Goal: Transaction & Acquisition: Register for event/course

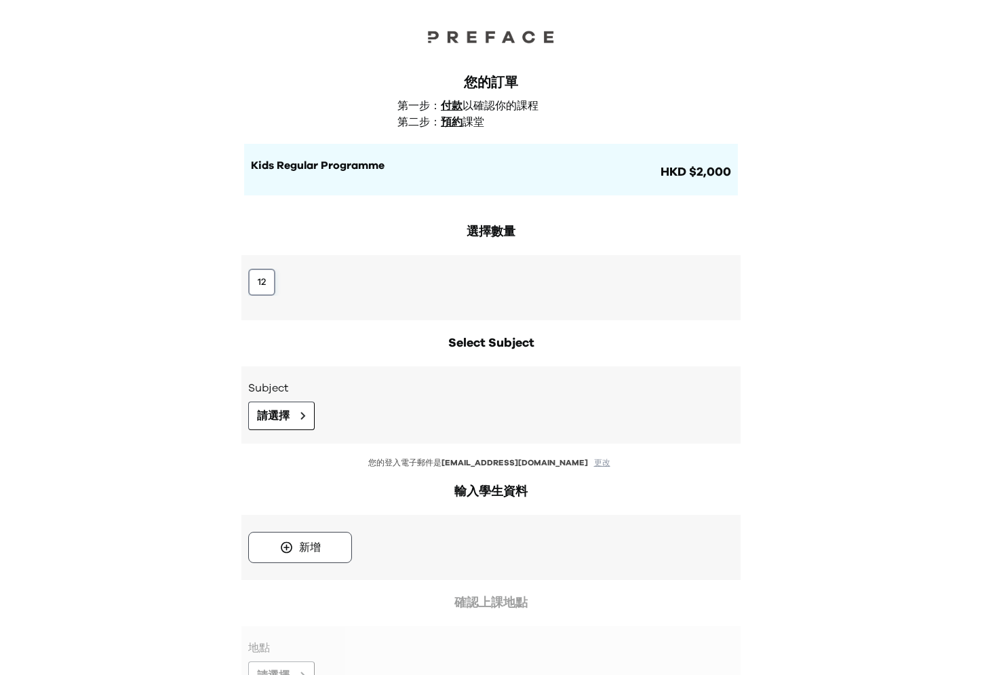
click at [259, 288] on button "12" at bounding box center [261, 282] width 27 height 27
click at [256, 404] on button "請選擇" at bounding box center [281, 416] width 66 height 28
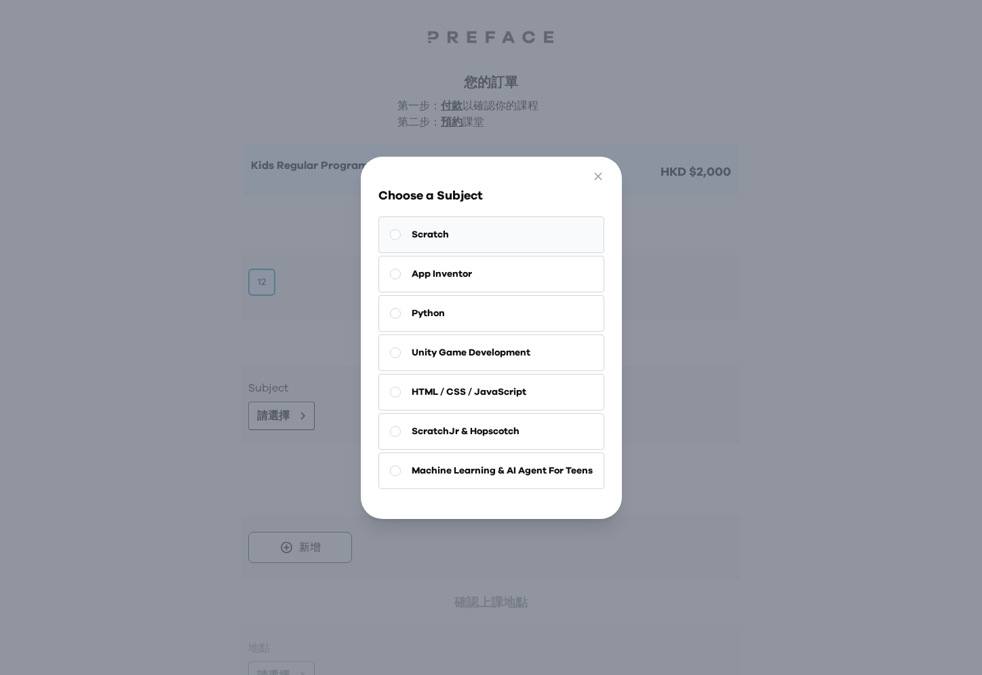
click at [491, 225] on button "Scratch" at bounding box center [492, 234] width 226 height 37
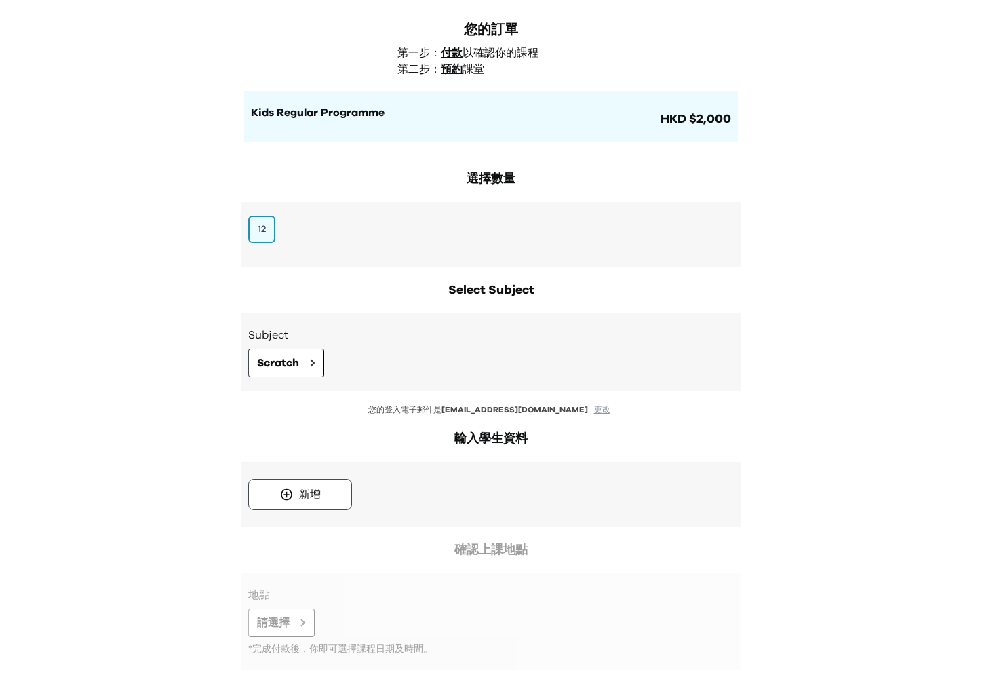
scroll to position [132, 0]
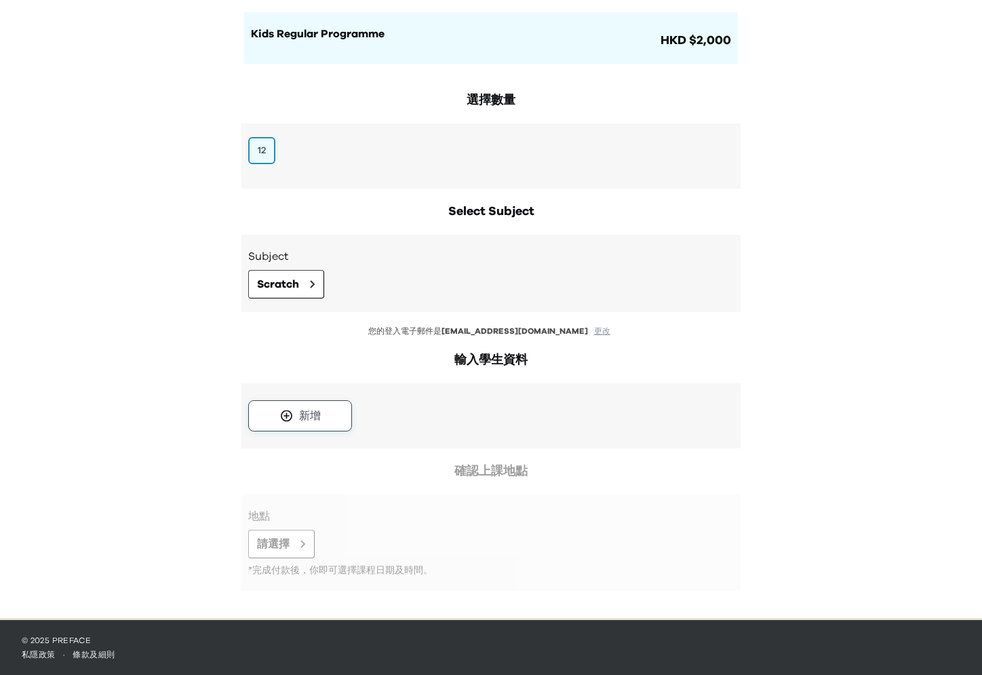
click at [305, 419] on div "新增" at bounding box center [310, 416] width 22 height 16
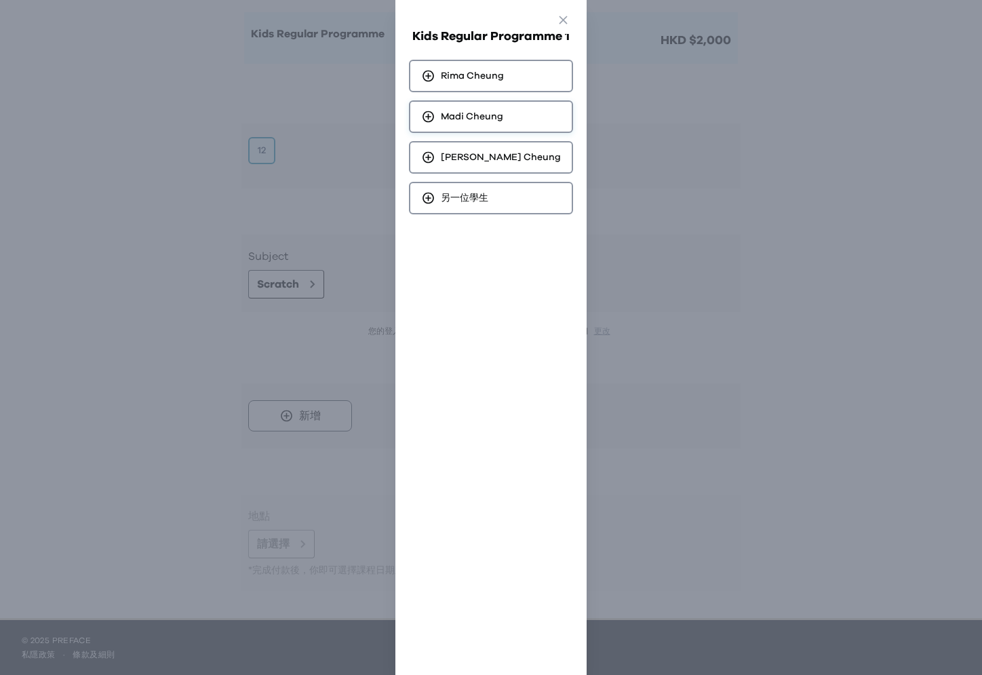
click at [465, 118] on span "[PERSON_NAME]" at bounding box center [472, 117] width 62 height 14
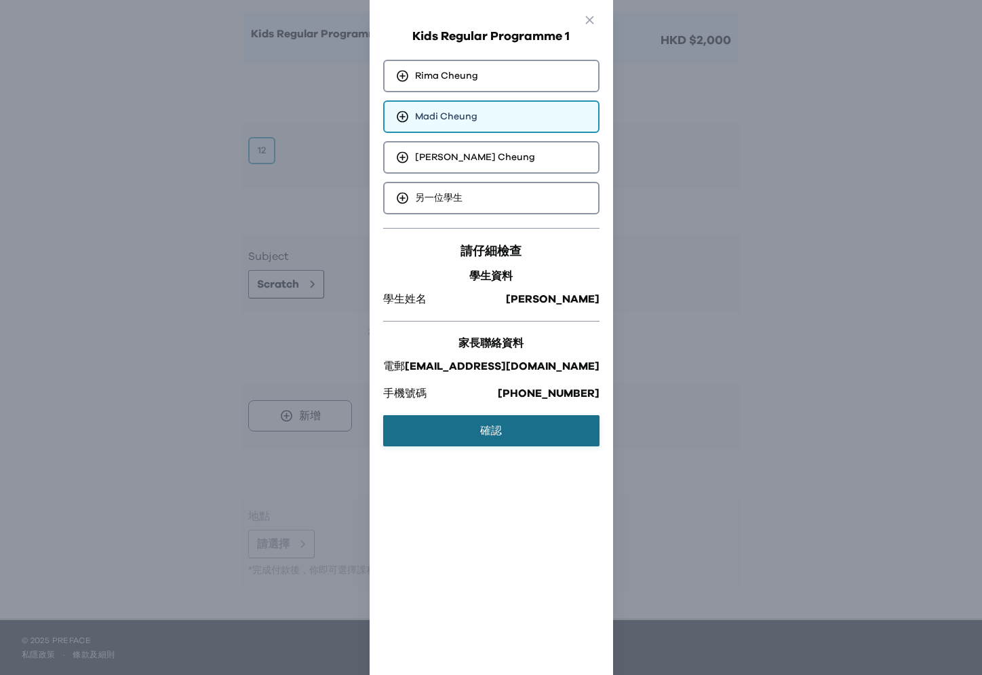
click at [460, 422] on button "確認" at bounding box center [491, 430] width 216 height 31
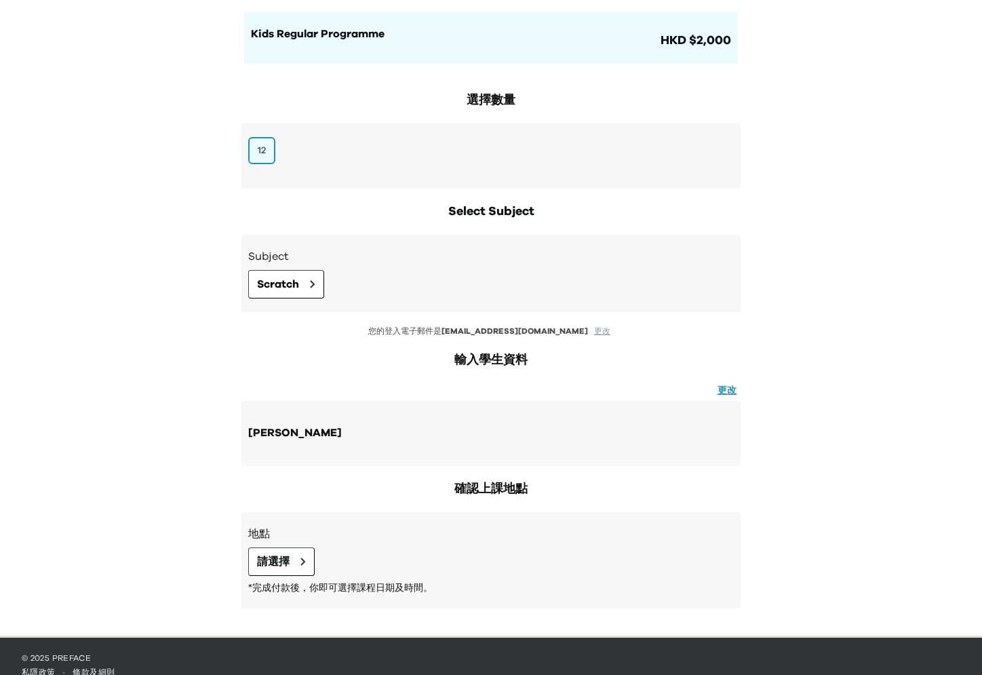
scroll to position [149, 0]
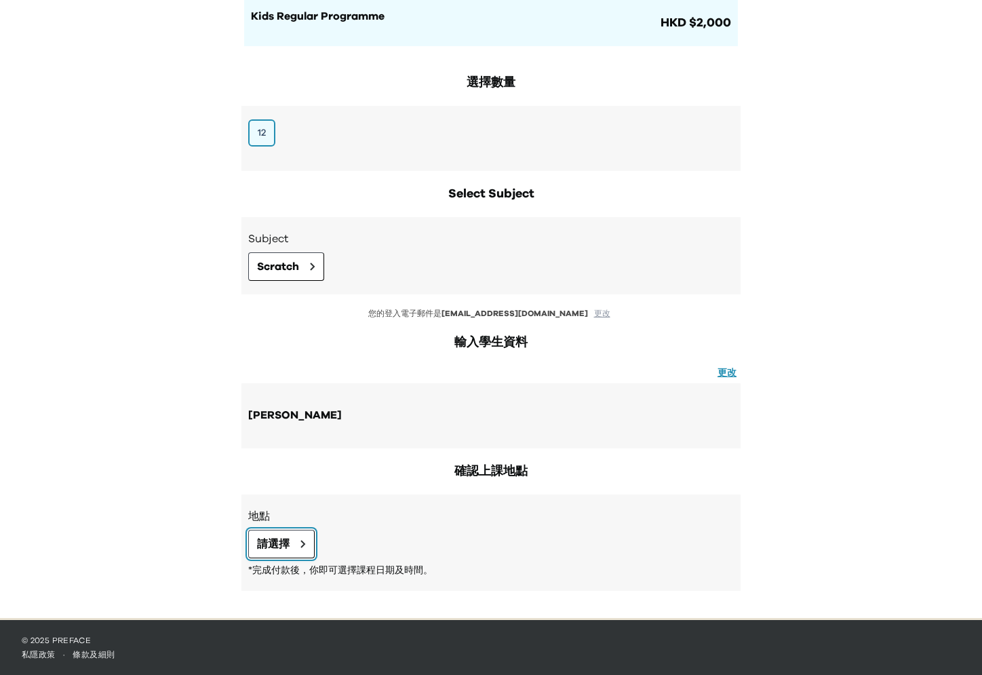
click at [275, 541] on span "請選擇" at bounding box center [273, 544] width 33 height 16
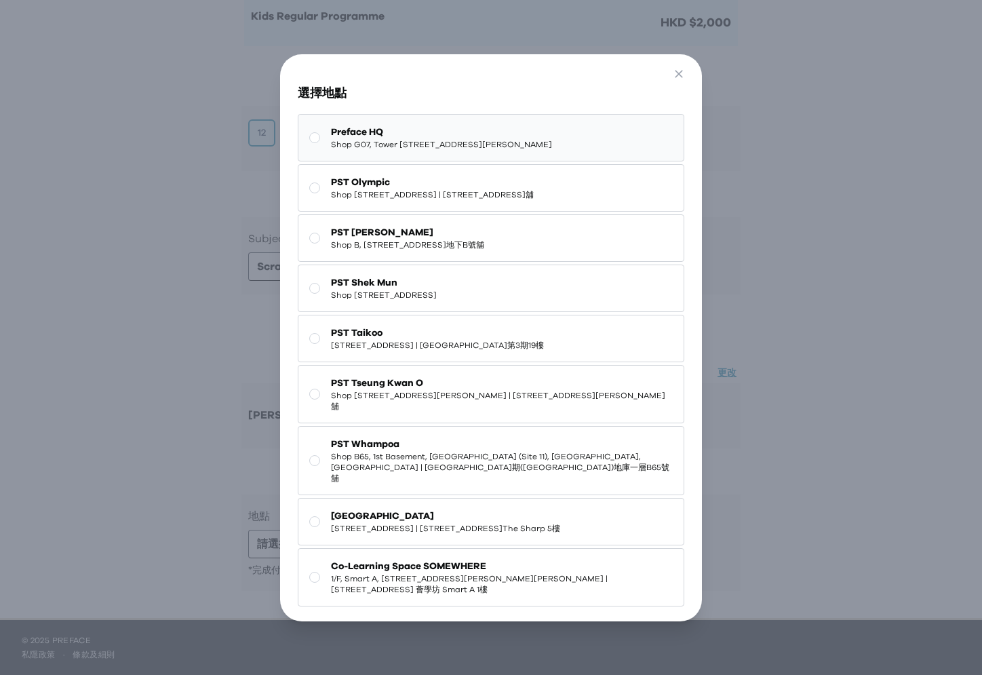
click at [508, 142] on span "Shop G07, Tower [STREET_ADDRESS][PERSON_NAME]" at bounding box center [441, 144] width 221 height 11
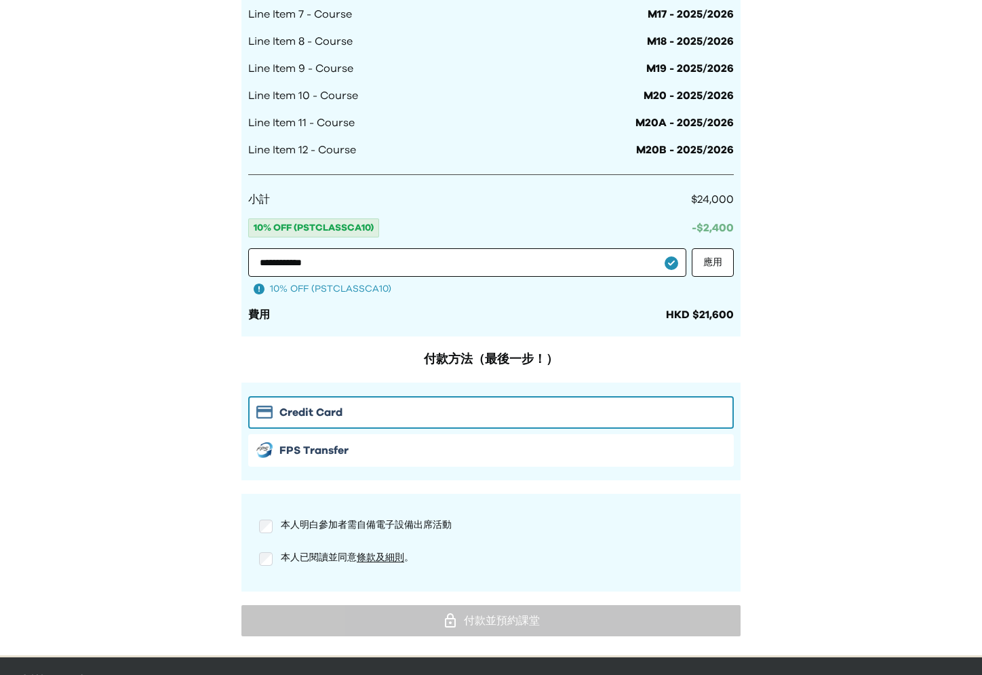
scroll to position [1140, 0]
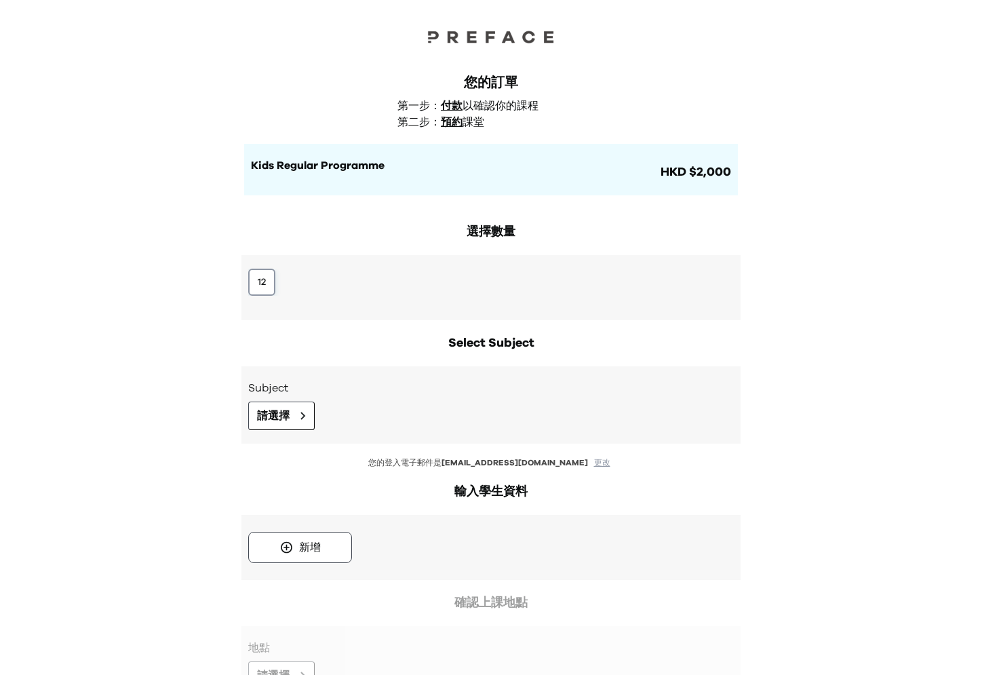
click at [270, 275] on button "12" at bounding box center [261, 282] width 27 height 27
click at [267, 415] on span "請選擇" at bounding box center [273, 416] width 33 height 16
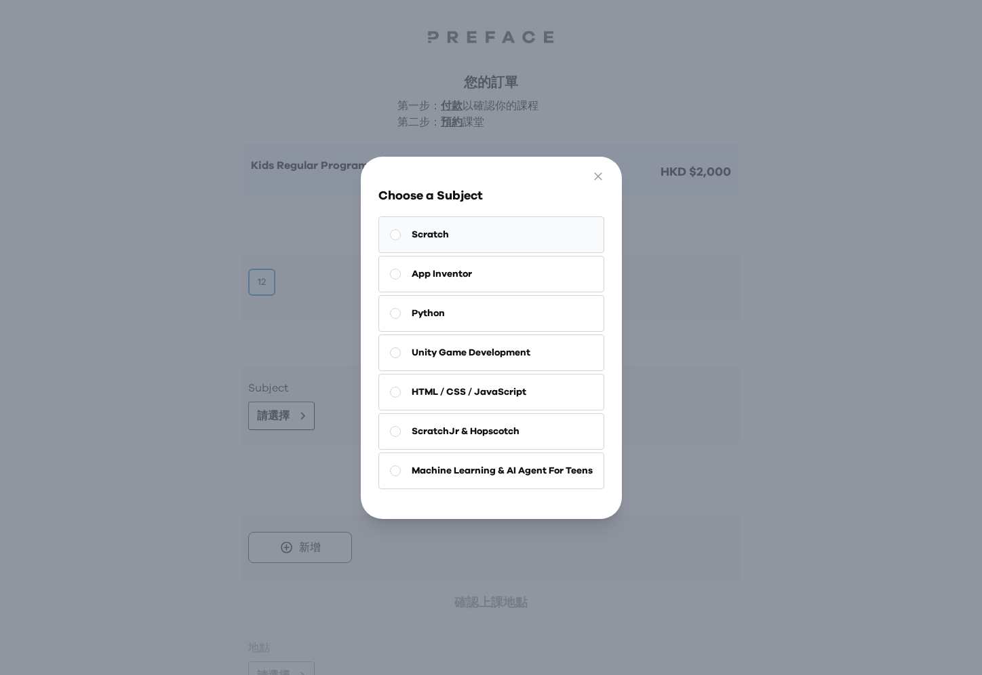
click at [482, 228] on button "Scratch" at bounding box center [492, 234] width 226 height 37
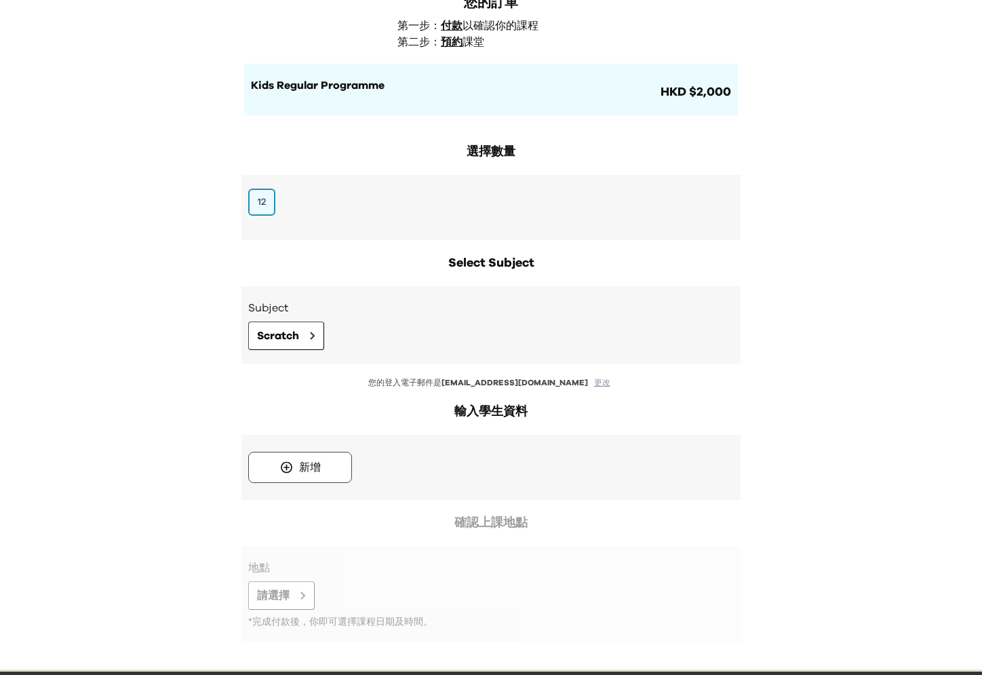
scroll to position [132, 0]
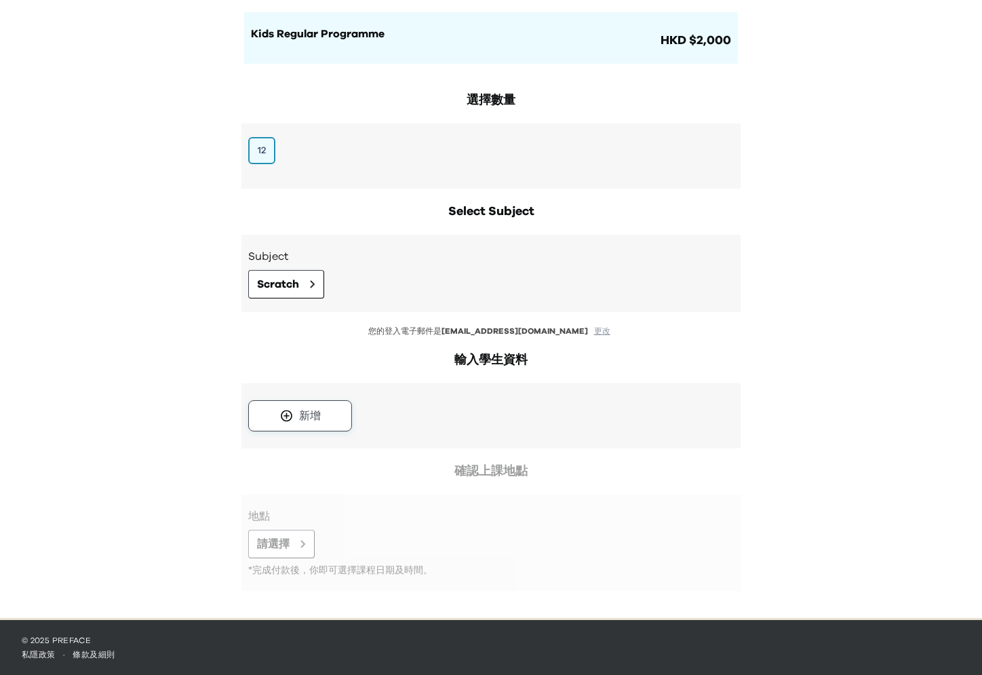
click at [289, 419] on icon at bounding box center [287, 416] width 14 height 14
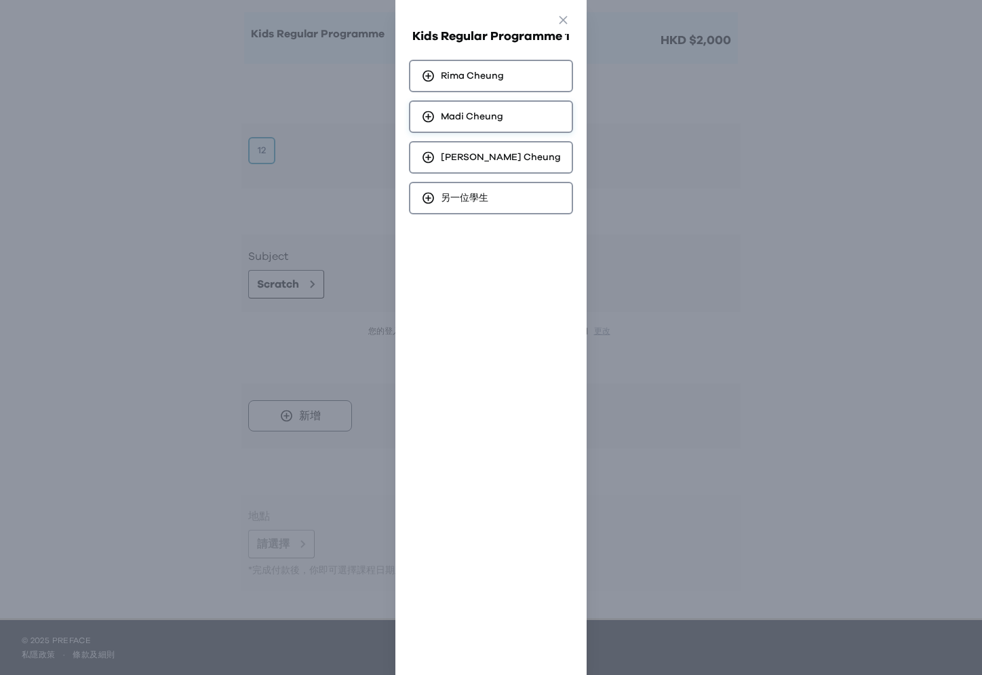
click at [476, 108] on div "Madi Cheung" at bounding box center [491, 116] width 164 height 33
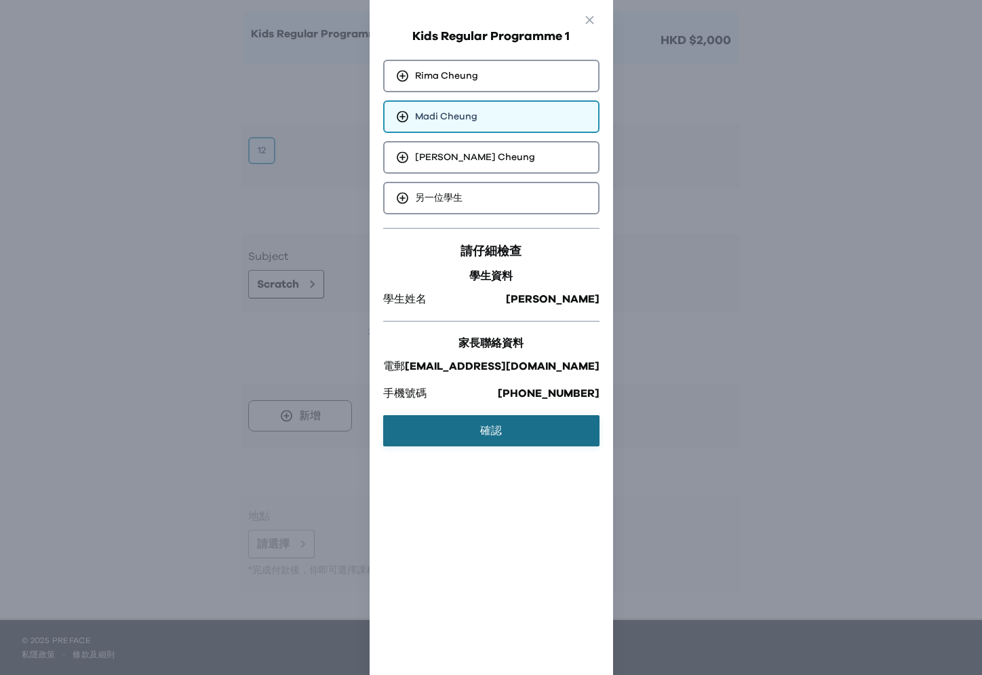
click at [432, 419] on button "確認" at bounding box center [491, 430] width 216 height 31
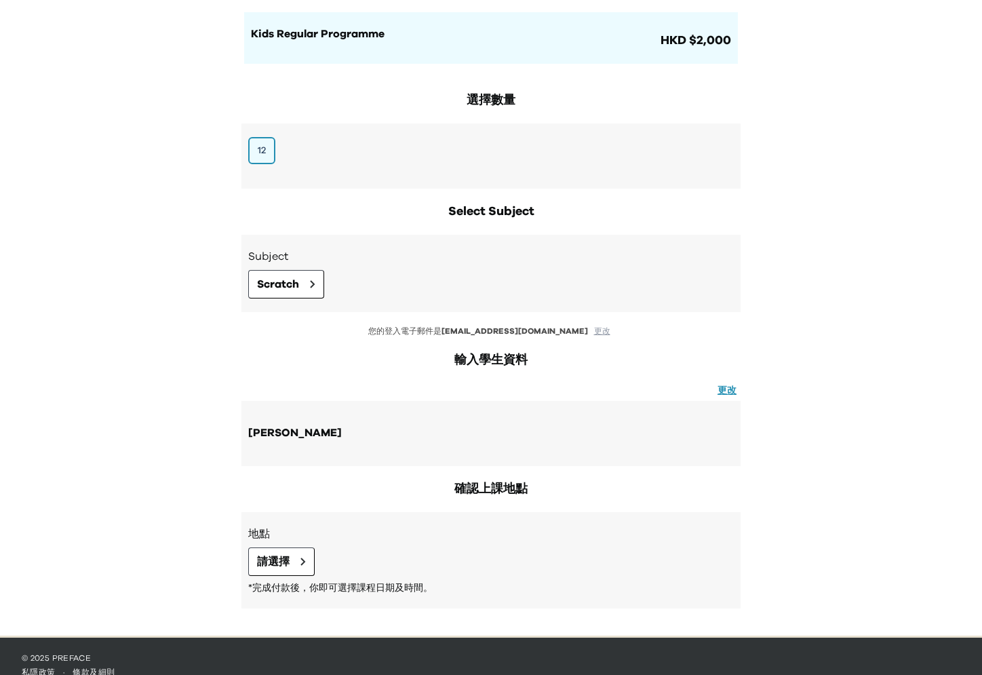
scroll to position [149, 0]
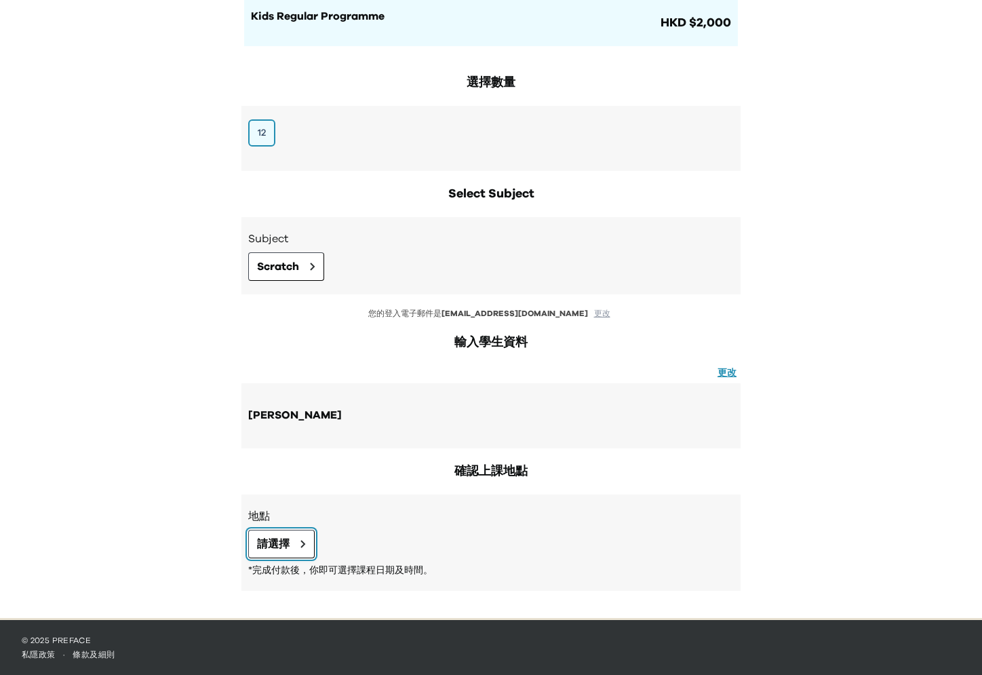
click at [267, 542] on span "請選擇" at bounding box center [273, 544] width 33 height 16
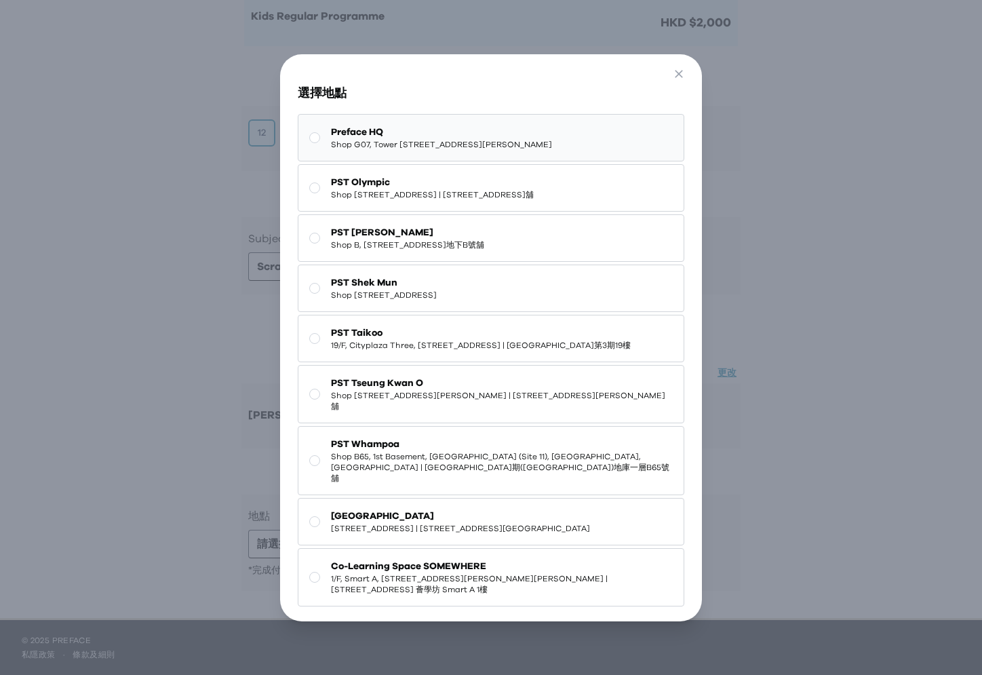
click at [423, 150] on span "Shop G07, Tower [STREET_ADDRESS][PERSON_NAME]" at bounding box center [441, 144] width 221 height 11
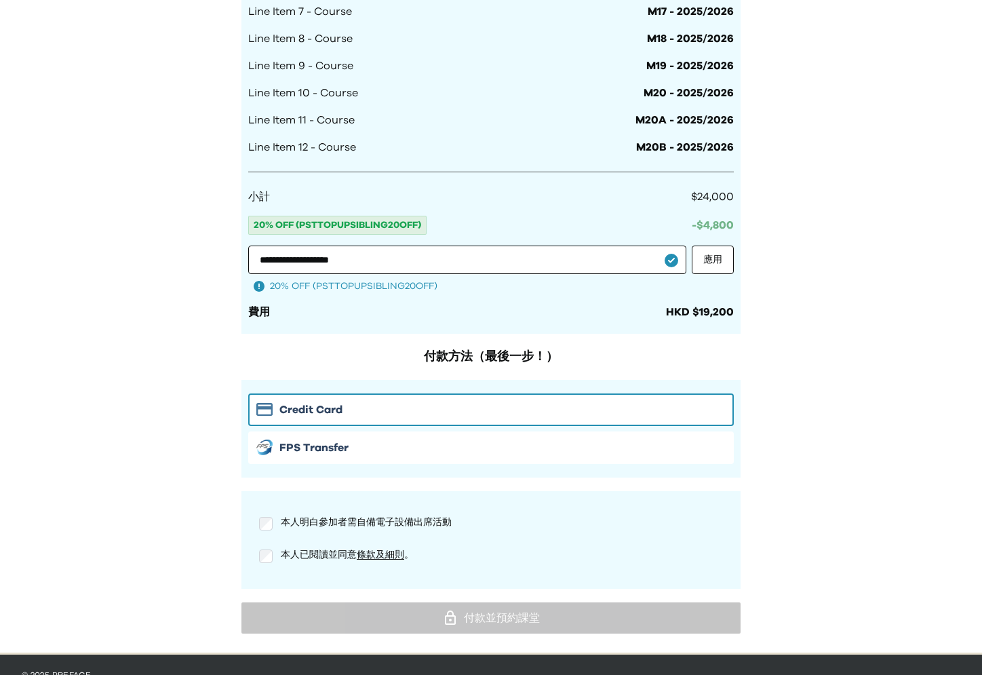
scroll to position [1140, 0]
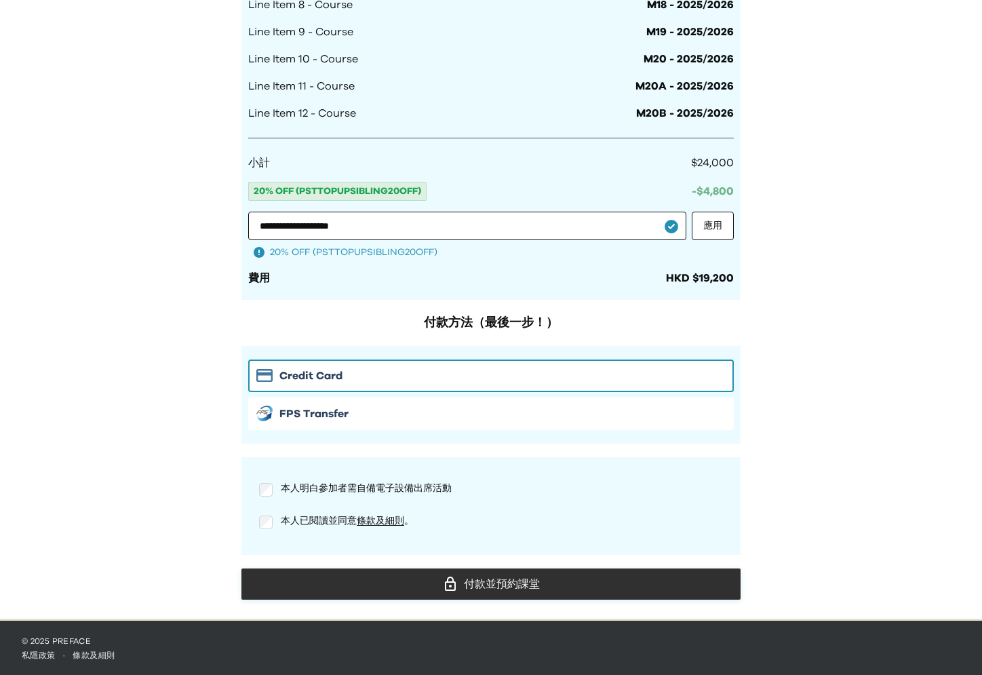
click at [490, 590] on div "付款並預約課堂" at bounding box center [491, 584] width 478 height 20
